Goal: Task Accomplishment & Management: Use online tool/utility

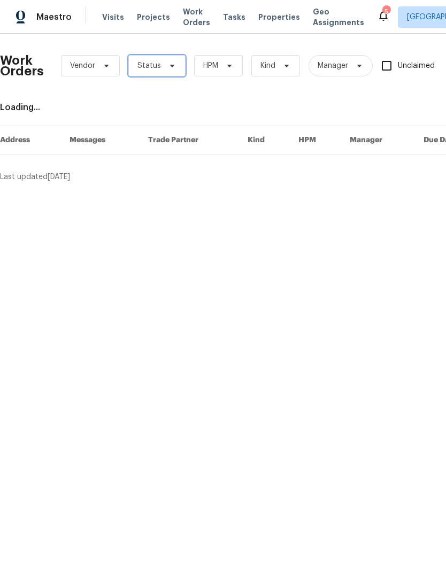
click at [177, 67] on span "Status" at bounding box center [156, 65] width 57 height 21
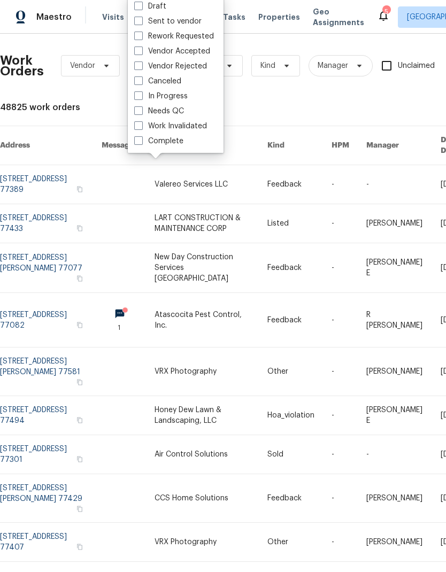
click at [140, 111] on span at bounding box center [138, 110] width 9 height 9
click at [140, 111] on input "Needs QC" at bounding box center [137, 109] width 7 height 7
checkbox input "true"
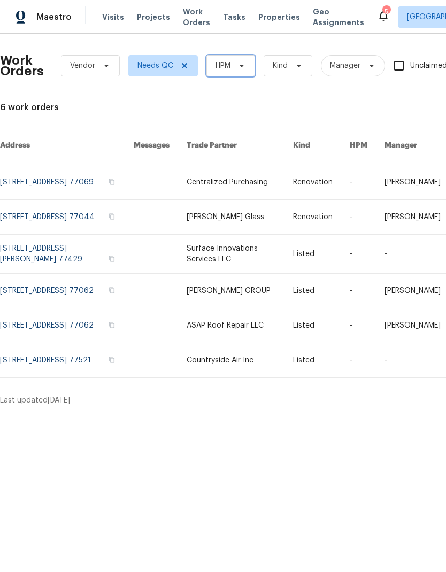
click at [239, 70] on icon at bounding box center [241, 65] width 9 height 9
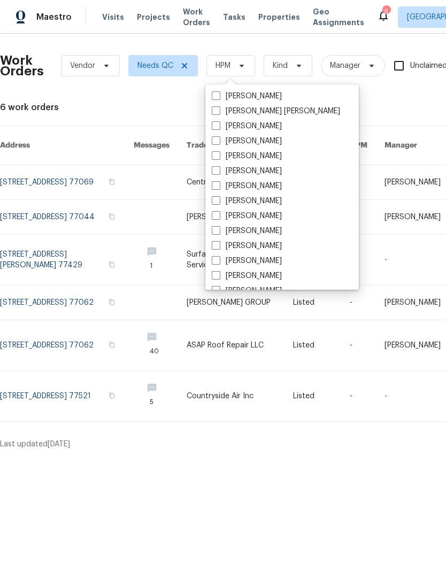
click at [214, 142] on span at bounding box center [216, 140] width 9 height 9
click at [214, 142] on input "[PERSON_NAME]" at bounding box center [215, 139] width 7 height 7
checkbox input "true"
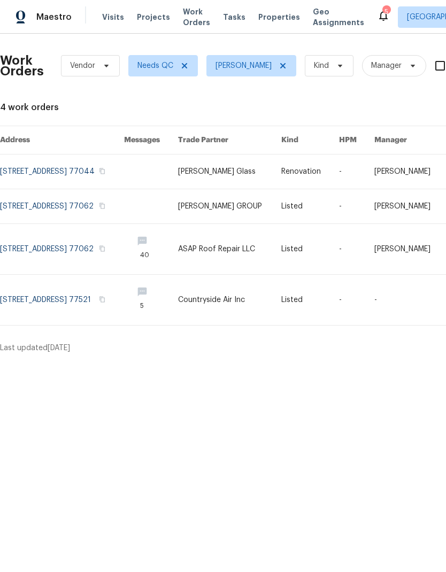
click at [99, 313] on link at bounding box center [62, 300] width 124 height 50
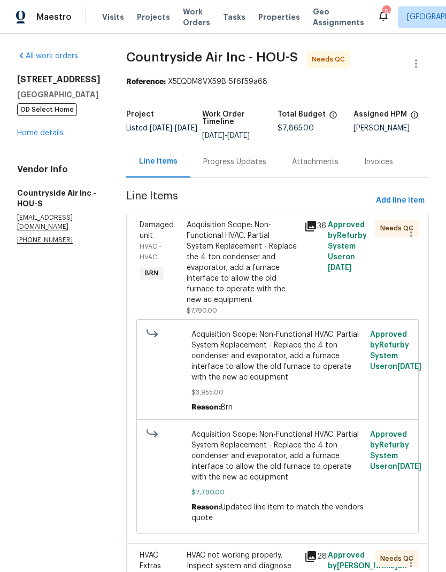
click at [245, 265] on div "Acquisition Scope: Non-Functional HVAC. Partial System Replacement - Replace th…" at bounding box center [242, 263] width 111 height 86
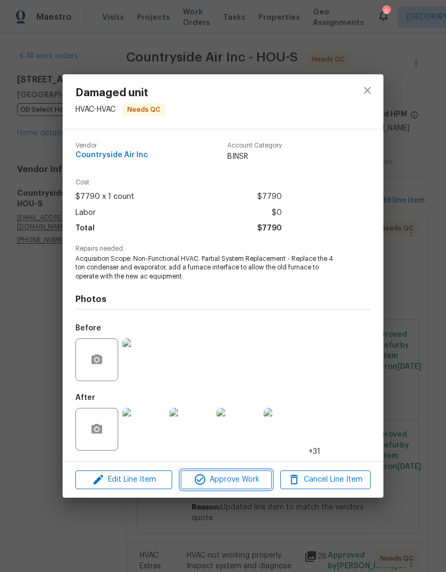
click at [247, 481] on span "Approve Work" at bounding box center [226, 479] width 84 height 13
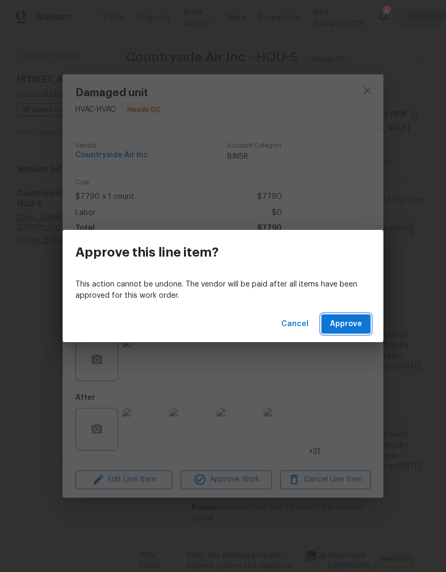
click at [351, 330] on span "Approve" at bounding box center [346, 324] width 32 height 13
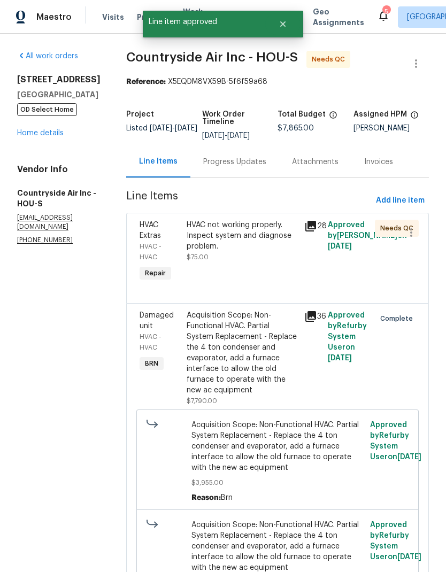
click at [254, 246] on div "HVAC not working properly. Inspect system and diagnose problem." at bounding box center [242, 236] width 111 height 32
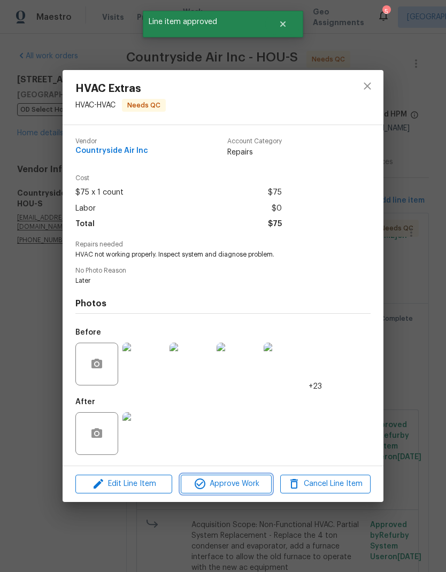
click at [244, 481] on span "Approve Work" at bounding box center [226, 484] width 84 height 13
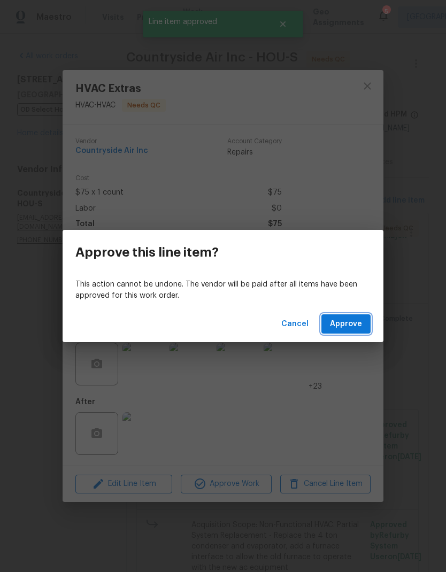
click at [353, 326] on span "Approve" at bounding box center [346, 324] width 32 height 13
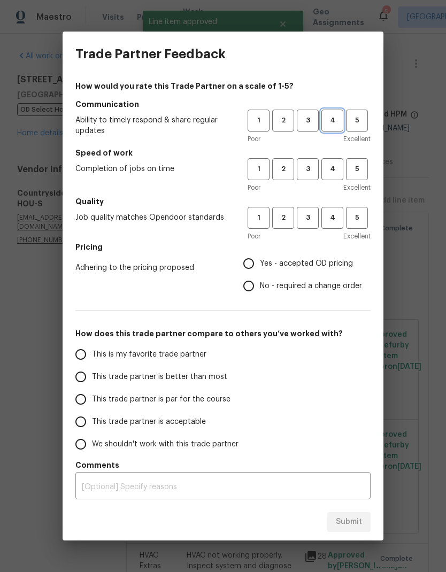
click at [331, 119] on span "4" at bounding box center [332, 120] width 20 height 12
click at [339, 171] on span "4" at bounding box center [332, 169] width 20 height 12
click at [329, 224] on button "4" at bounding box center [332, 218] width 22 height 22
click at [249, 258] on input "Yes - accepted OD pricing" at bounding box center [248, 263] width 22 height 22
radio input "true"
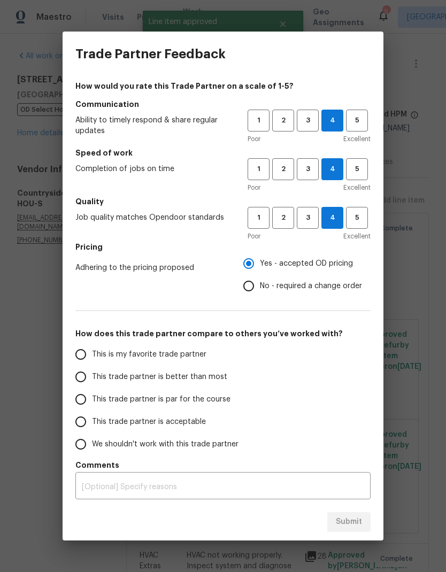
click at [207, 372] on span "This trade partner is better than most" at bounding box center [159, 377] width 135 height 11
click at [92, 372] on input "This trade partner is better than most" at bounding box center [81, 377] width 22 height 22
click at [352, 527] on span "Submit" at bounding box center [349, 521] width 26 height 13
radio input "true"
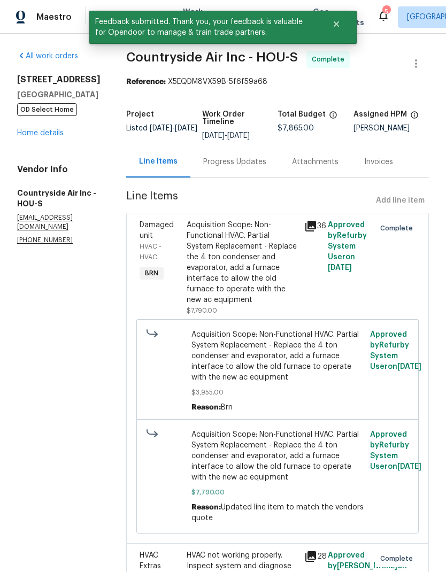
click at [42, 136] on link "Home details" at bounding box center [40, 132] width 47 height 7
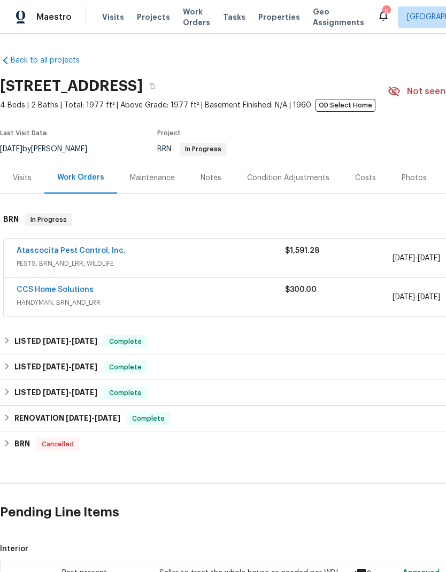
click at [151, 21] on span "Projects" at bounding box center [153, 17] width 33 height 11
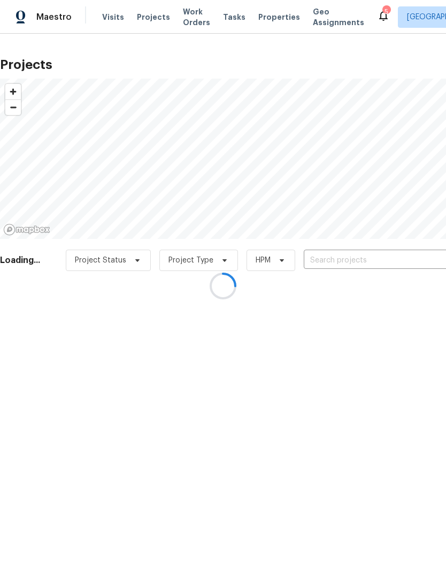
click at [269, 20] on div at bounding box center [223, 286] width 446 height 572
